Goal: Task Accomplishment & Management: Manage account settings

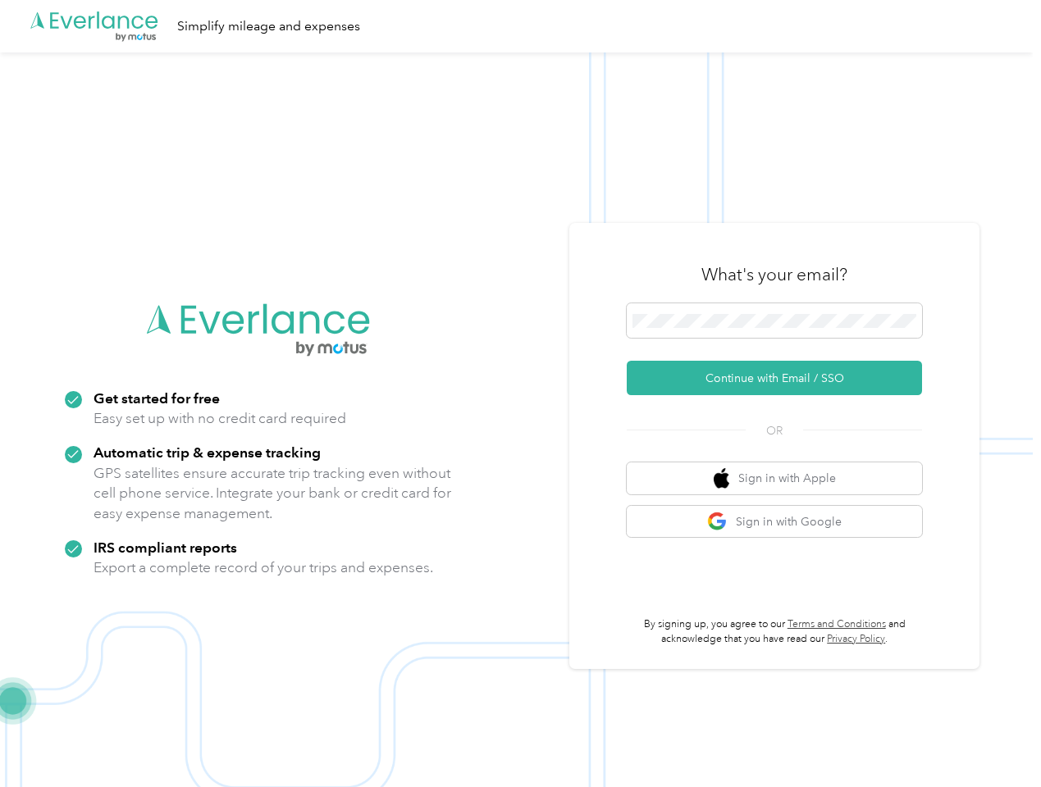
click at [520, 394] on img at bounding box center [516, 445] width 1033 height 787
click at [520, 26] on div ".cls-1 { fill: #00adee; } .cls-2 { fill: #fff; } .cls-3 { fill: #707372; } .cls…" at bounding box center [516, 26] width 1033 height 52
click at [781, 378] on button "Continue with Email / SSO" at bounding box center [774, 378] width 295 height 34
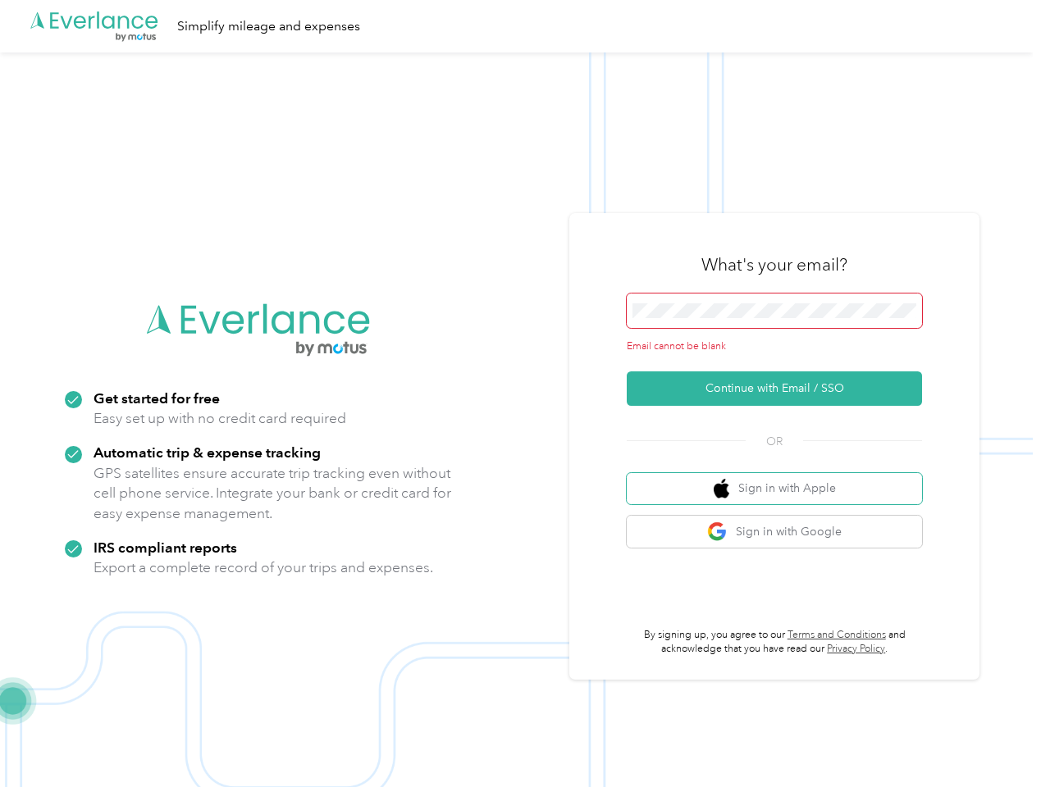
click at [781, 478] on button "Sign in with Apple" at bounding box center [774, 489] width 295 height 32
click at [781, 522] on button "Sign in with Google" at bounding box center [774, 532] width 295 height 32
